Goal: Navigation & Orientation: Find specific page/section

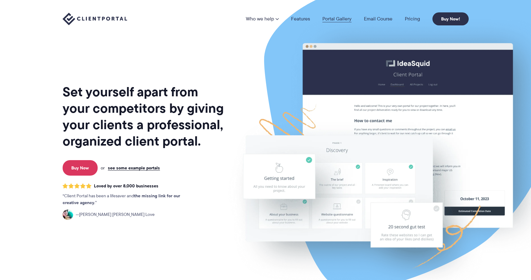
click at [330, 18] on link "Portal Gallery" at bounding box center [337, 18] width 29 height 5
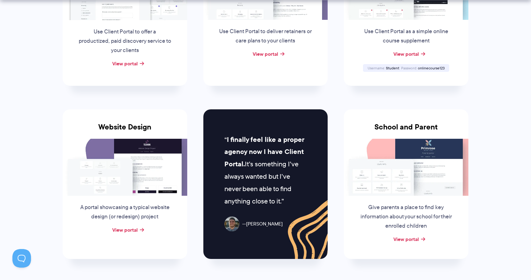
scroll to position [263, 0]
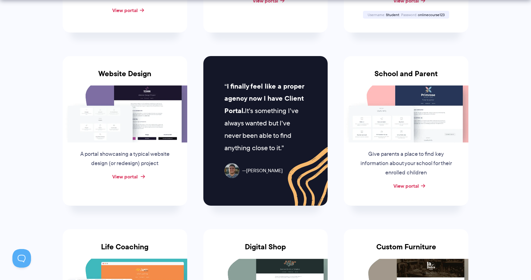
click at [127, 178] on link "View portal" at bounding box center [124, 176] width 25 height 7
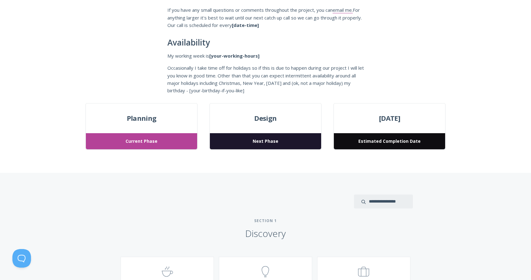
scroll to position [169, 0]
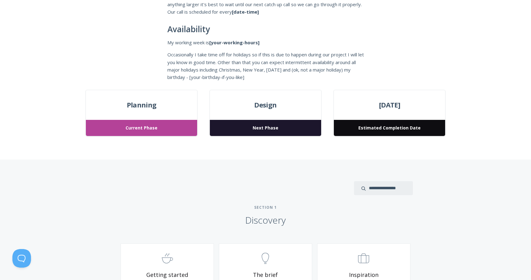
click at [261, 130] on span "Next Phase" at bounding box center [265, 128] width 111 height 16
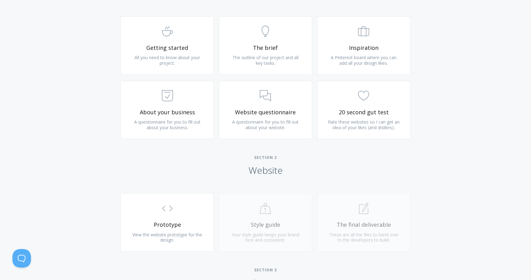
scroll to position [387, 0]
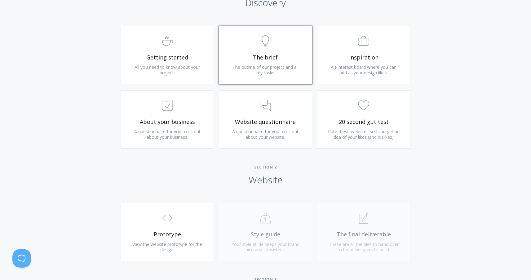
click at [268, 77] on link ".st0{fill:none;stroke:#000000;stroke-width:2;stroke-miterlimit:10;} Untitled-14…" at bounding box center [265, 55] width 93 height 58
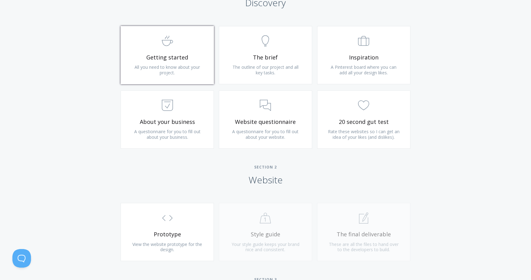
click at [177, 54] on span "Getting started" at bounding box center [167, 57] width 74 height 7
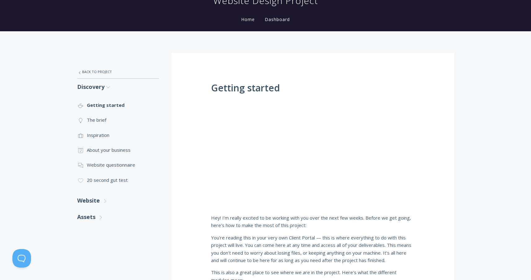
scroll to position [64, 0]
